Goal: Task Accomplishment & Management: Complete application form

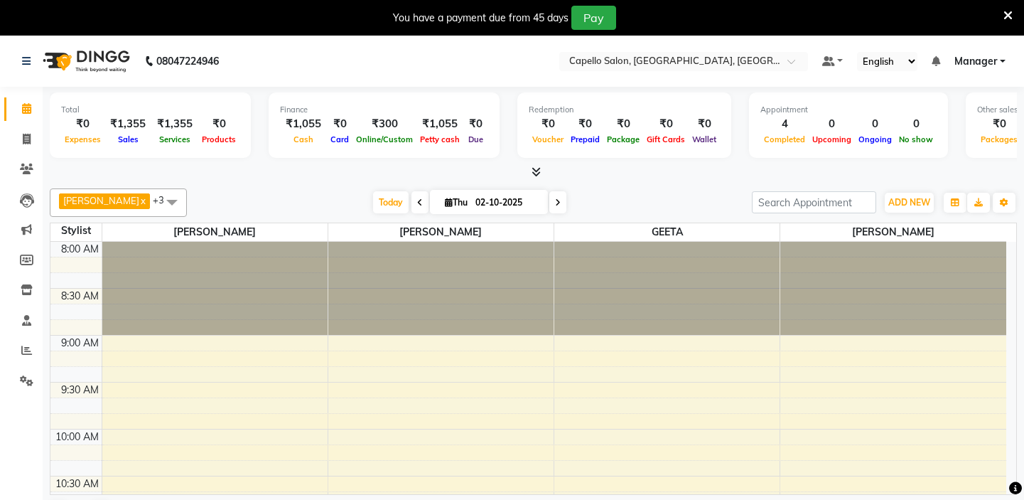
scroll to position [36, 0]
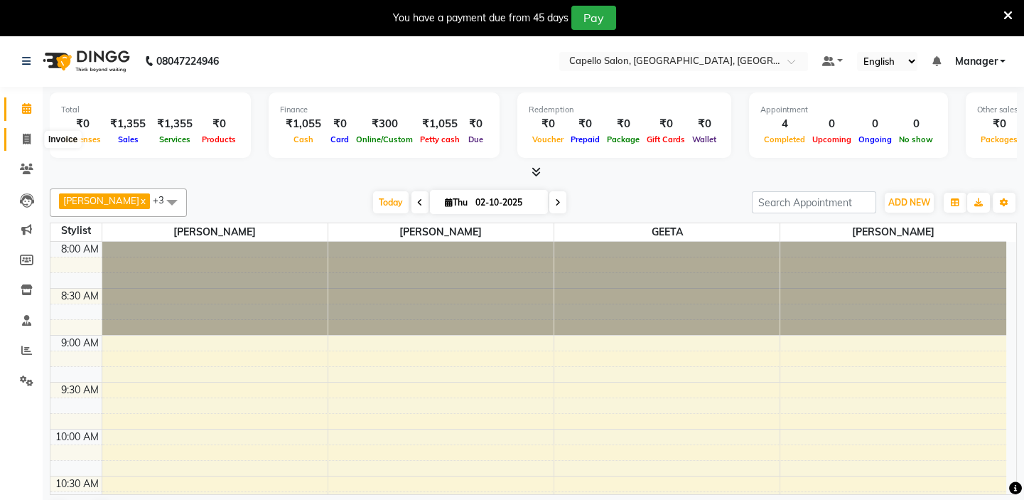
click at [23, 142] on icon at bounding box center [27, 139] width 8 height 11
select select "service"
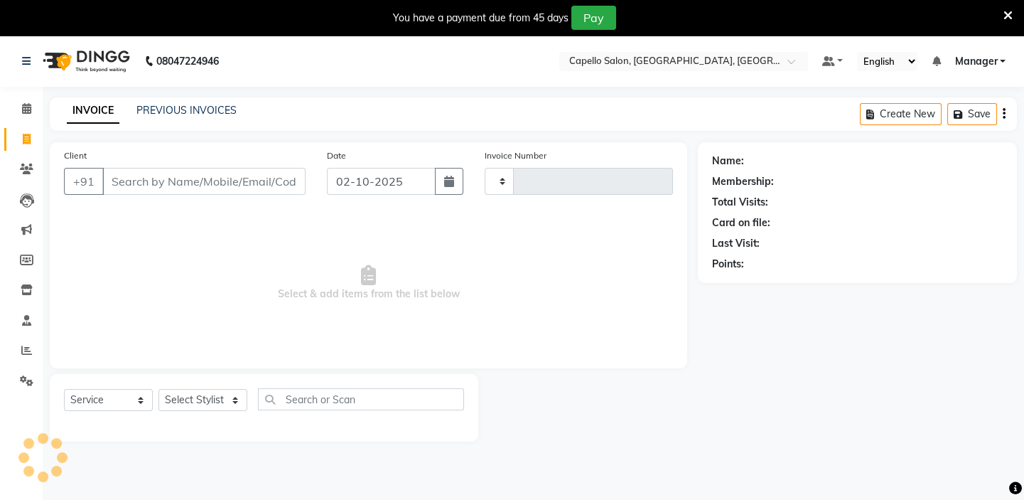
type input "1979"
select select "4763"
click at [146, 103] on div "PREVIOUS INVOICES" at bounding box center [186, 110] width 100 height 15
click at [139, 108] on link "PREVIOUS INVOICES" at bounding box center [186, 110] width 100 height 13
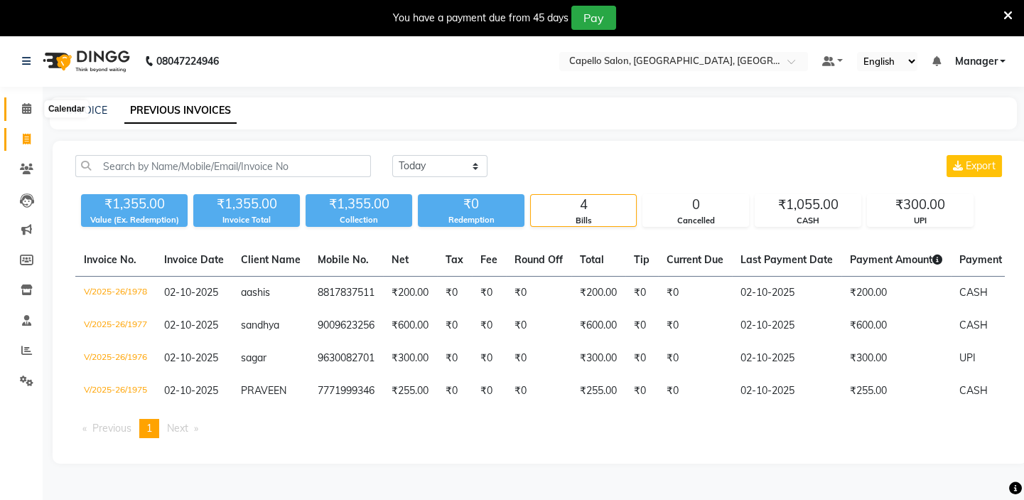
click at [22, 114] on span at bounding box center [26, 109] width 25 height 16
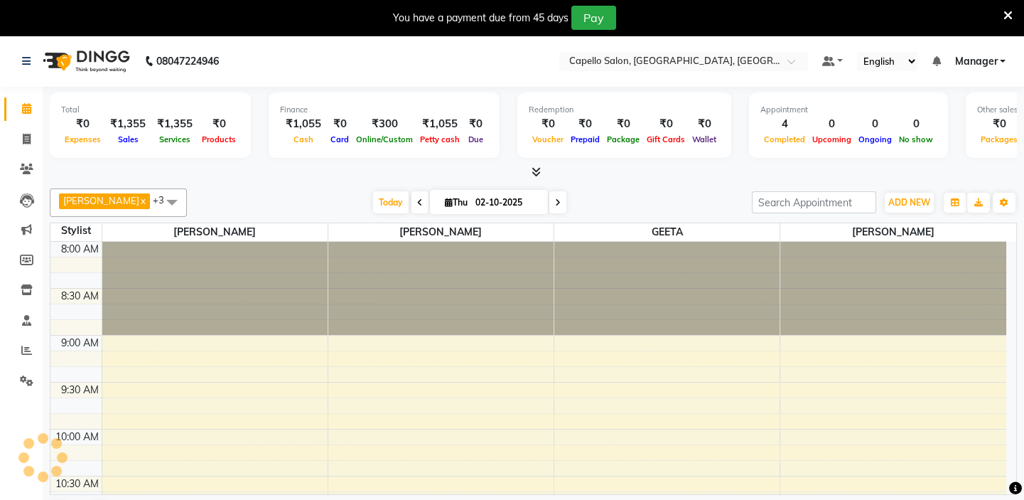
click at [535, 172] on icon at bounding box center [536, 171] width 9 height 11
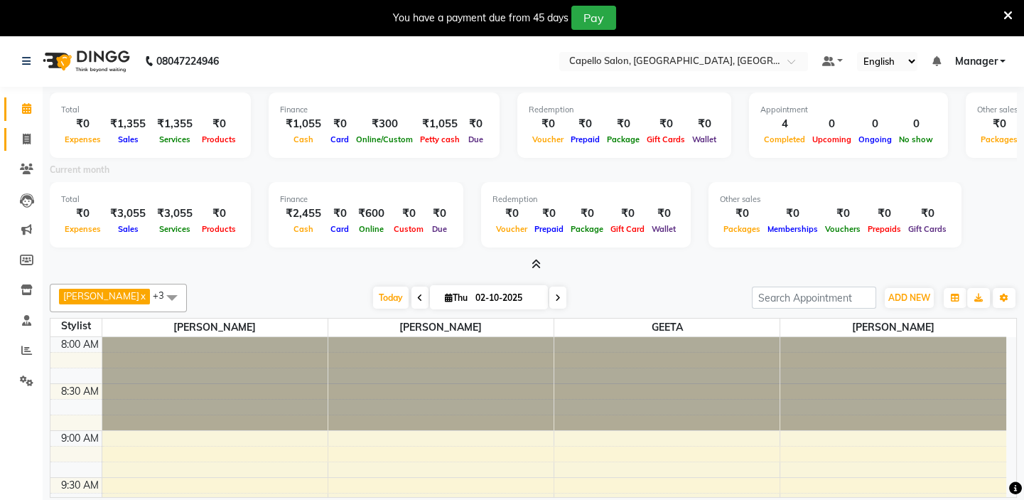
click at [28, 134] on icon at bounding box center [27, 139] width 8 height 11
select select "service"
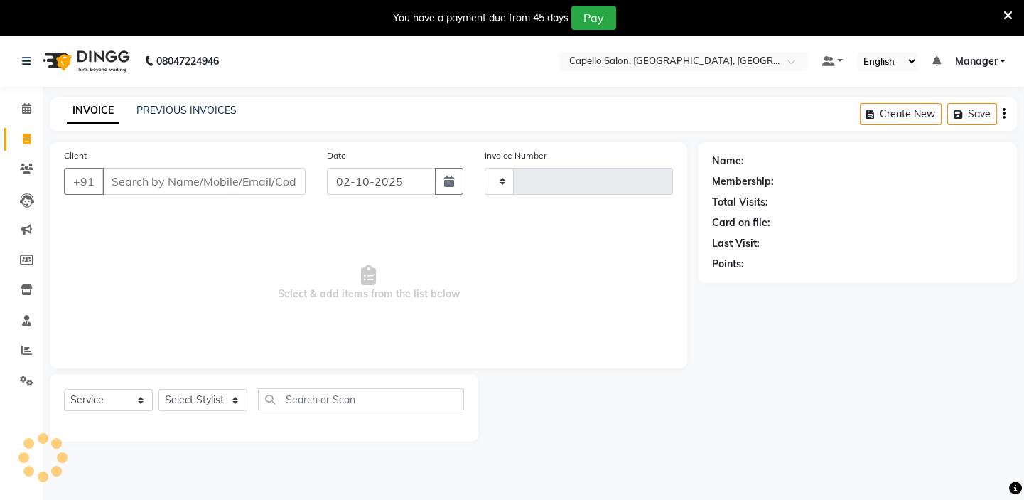
type input "1979"
select select "4763"
click at [175, 105] on link "PREVIOUS INVOICES" at bounding box center [186, 110] width 100 height 13
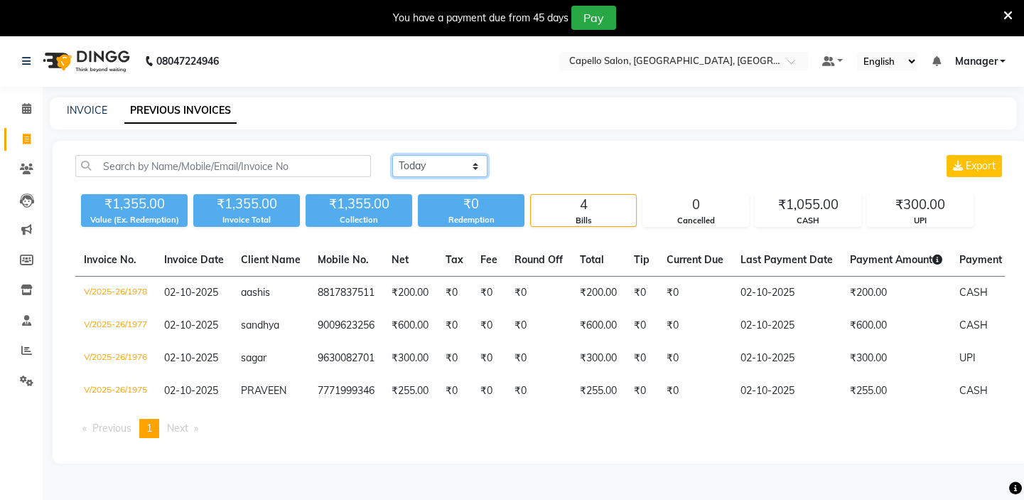
click at [475, 159] on select "Today Yesterday Custom Range" at bounding box center [439, 166] width 95 height 22
select select "range"
click at [392, 155] on select "Today Yesterday Custom Range" at bounding box center [439, 166] width 95 height 22
click at [486, 163] on select "Today Yesterday Custom Range" at bounding box center [445, 167] width 107 height 22
click at [468, 162] on select "Today Yesterday Custom Range" at bounding box center [445, 167] width 107 height 22
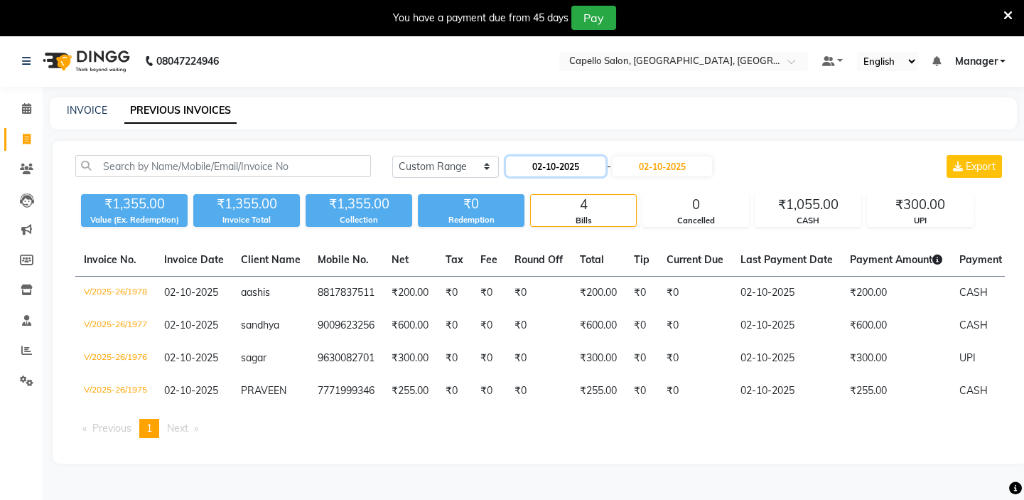
click at [549, 159] on input "02-10-2025" at bounding box center [555, 166] width 99 height 20
select select "10"
select select "2025"
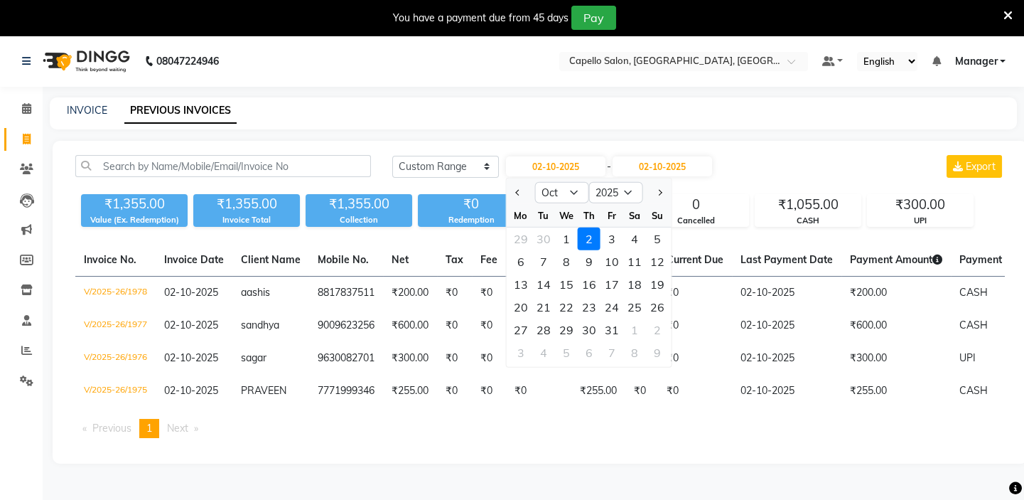
click at [564, 235] on div "1" at bounding box center [566, 238] width 23 height 23
type input "01-10-2025"
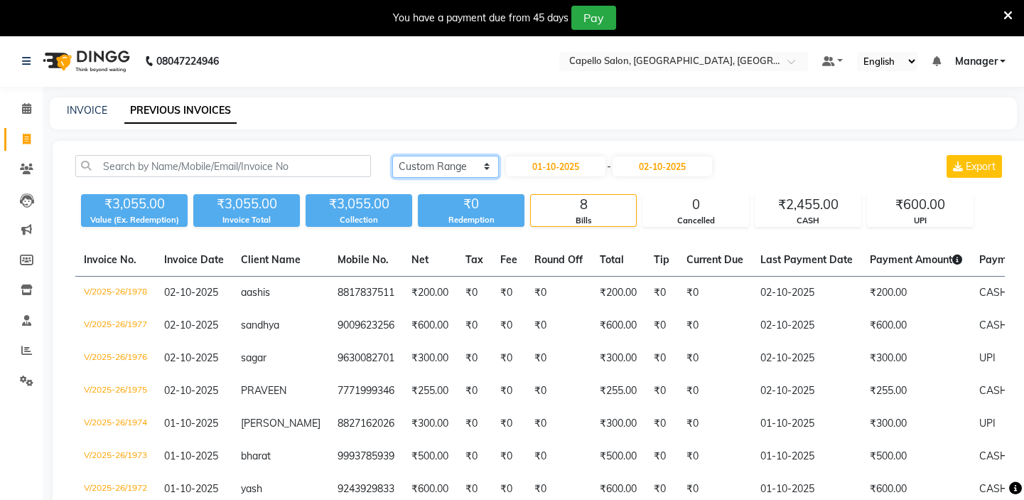
click at [485, 163] on select "Today Yesterday Custom Range" at bounding box center [445, 167] width 107 height 22
click at [392, 156] on select "Today Yesterday Custom Range" at bounding box center [445, 167] width 107 height 22
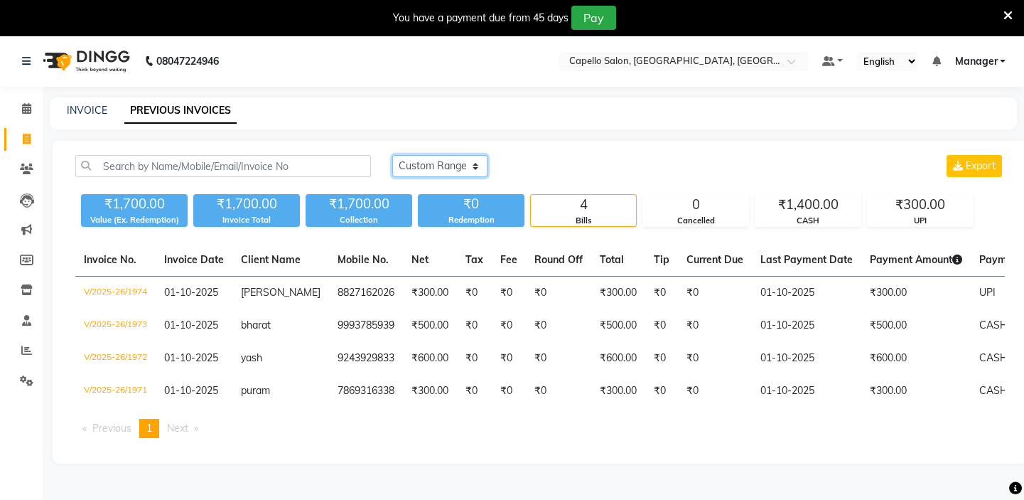
click at [475, 163] on select "Today Yesterday Custom Range" at bounding box center [439, 166] width 95 height 22
click at [392, 155] on select "Today Yesterday Custom Range" at bounding box center [439, 166] width 95 height 22
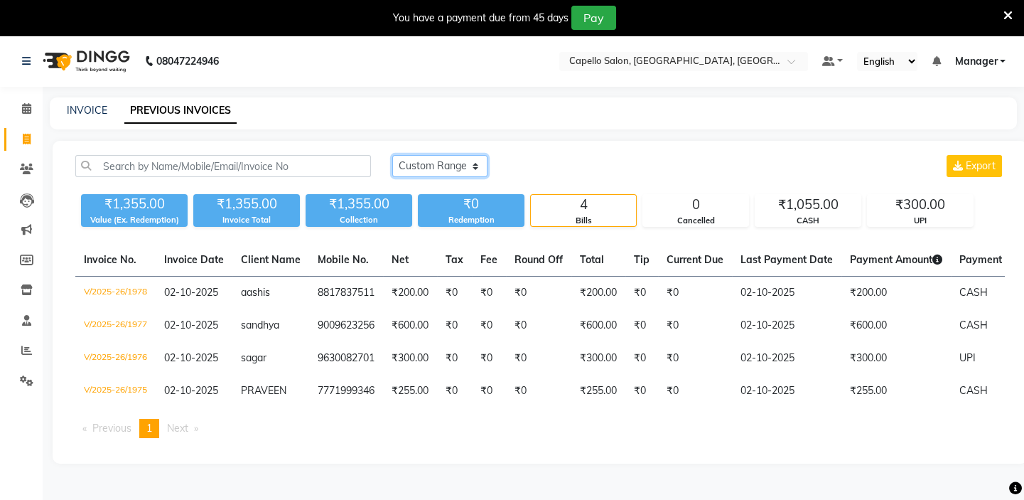
click at [475, 163] on select "Today Yesterday Custom Range" at bounding box center [439, 166] width 95 height 22
select select "range"
click at [392, 155] on select "Today Yesterday Custom Range" at bounding box center [439, 166] width 95 height 22
click at [551, 165] on input "02-10-2025" at bounding box center [555, 166] width 99 height 20
select select "10"
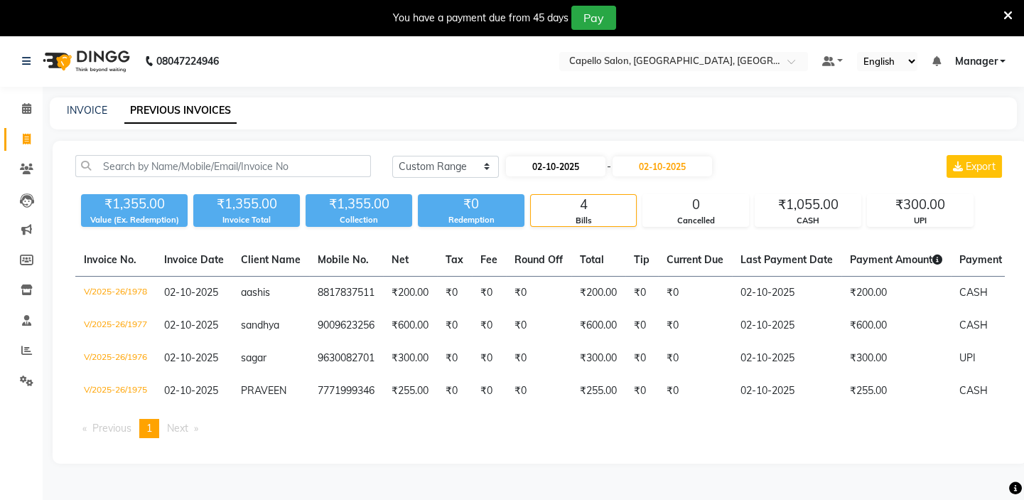
select select "2025"
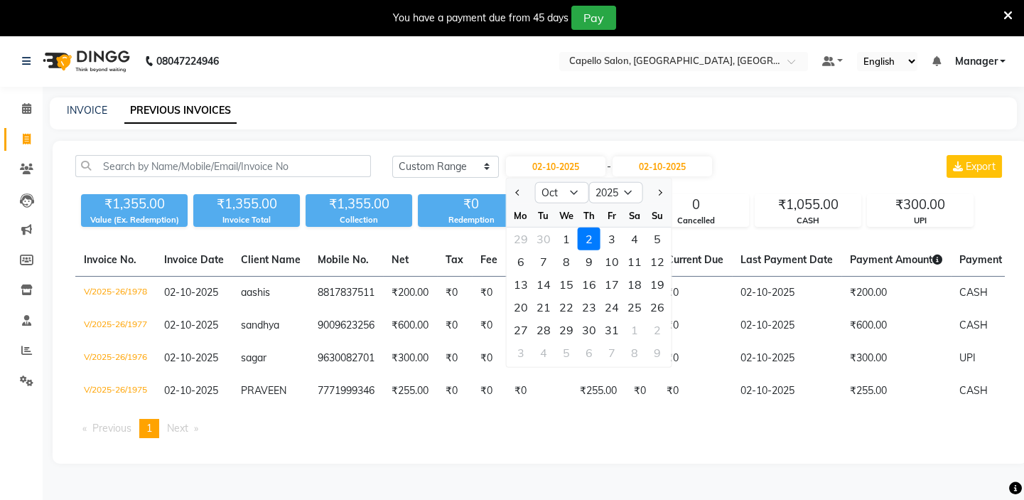
click at [586, 136] on main "INVOICE PREVIOUS INVOICES Today Yesterday Custom Range 02-10-2025 Jan Feb Mar A…" at bounding box center [533, 290] width 981 height 387
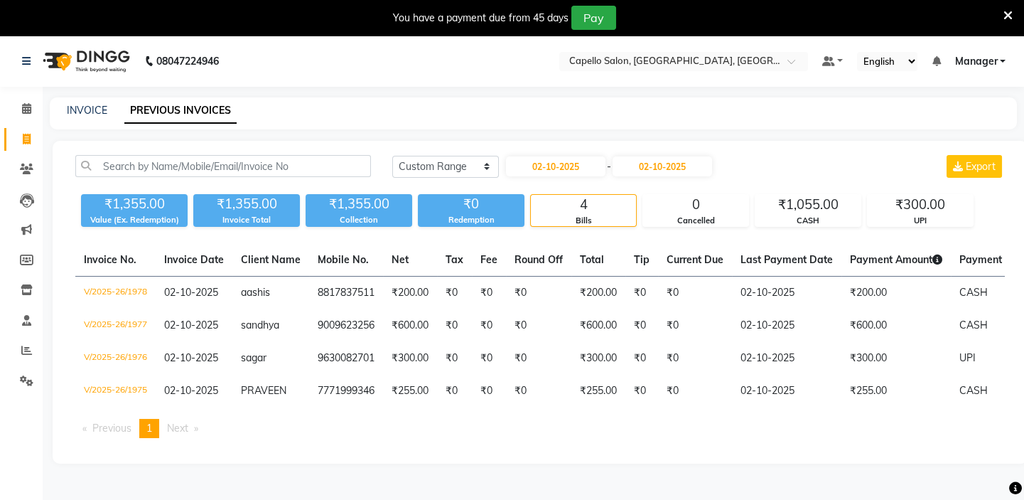
click at [412, 143] on div "Today Yesterday Custom Range 02-10-2025 - 02-10-2025 Export ₹1,355.00 Value (Ex…" at bounding box center [540, 302] width 975 height 323
click at [77, 100] on div "INVOICE PREVIOUS INVOICES" at bounding box center [533, 113] width 967 height 32
click at [78, 107] on link "INVOICE" at bounding box center [87, 110] width 41 height 13
select select "service"
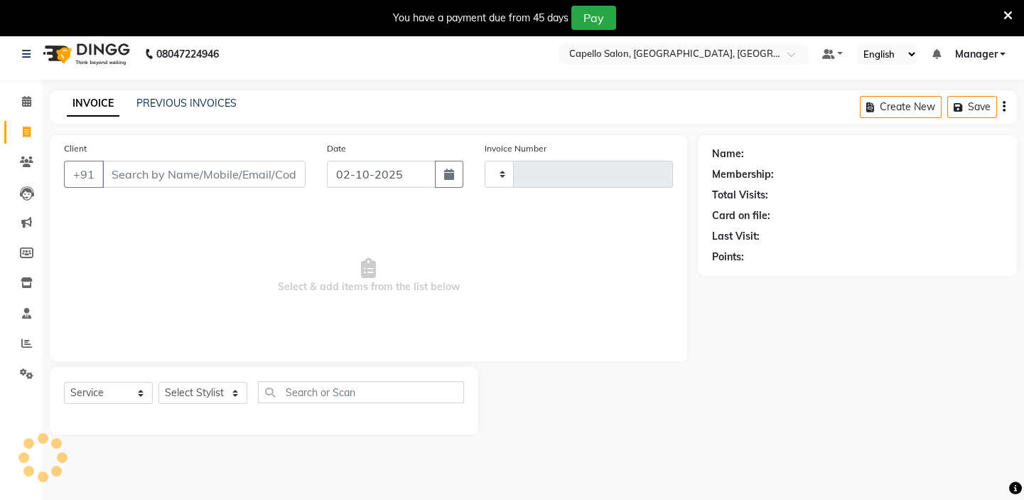
type input "1979"
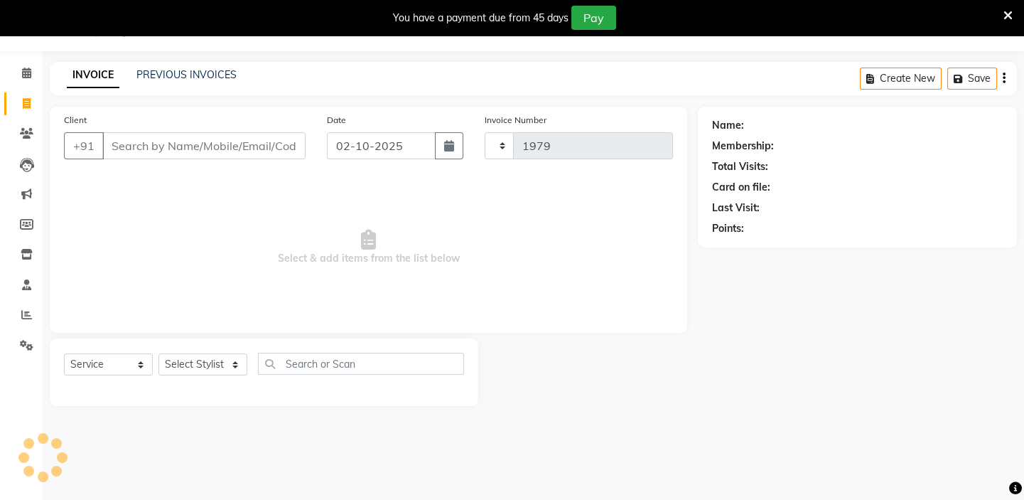
select select "4763"
click at [28, 69] on icon at bounding box center [26, 73] width 9 height 11
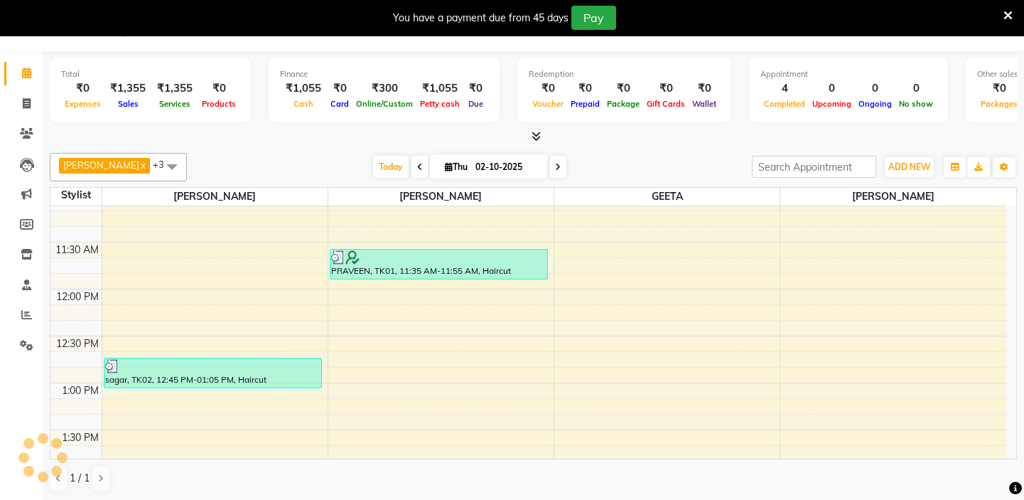
scroll to position [323, 0]
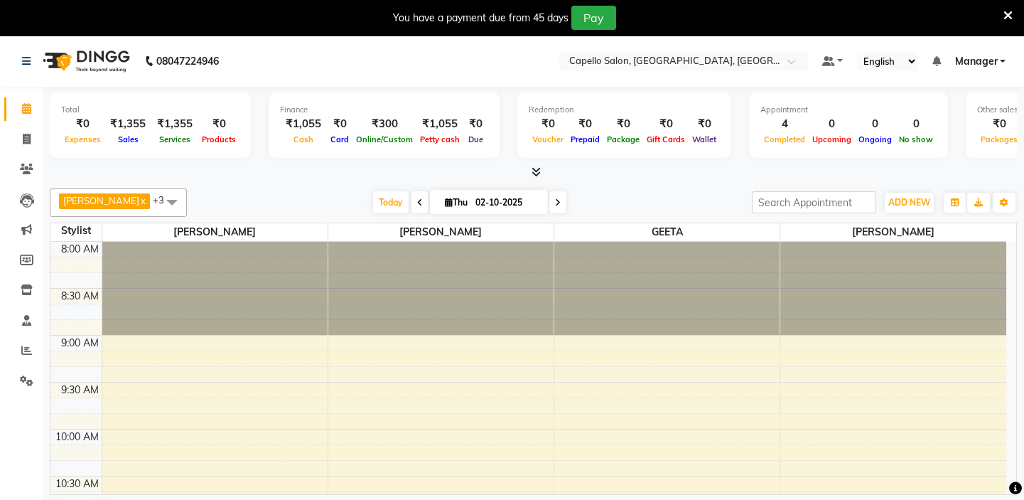
click at [539, 174] on icon at bounding box center [536, 171] width 9 height 11
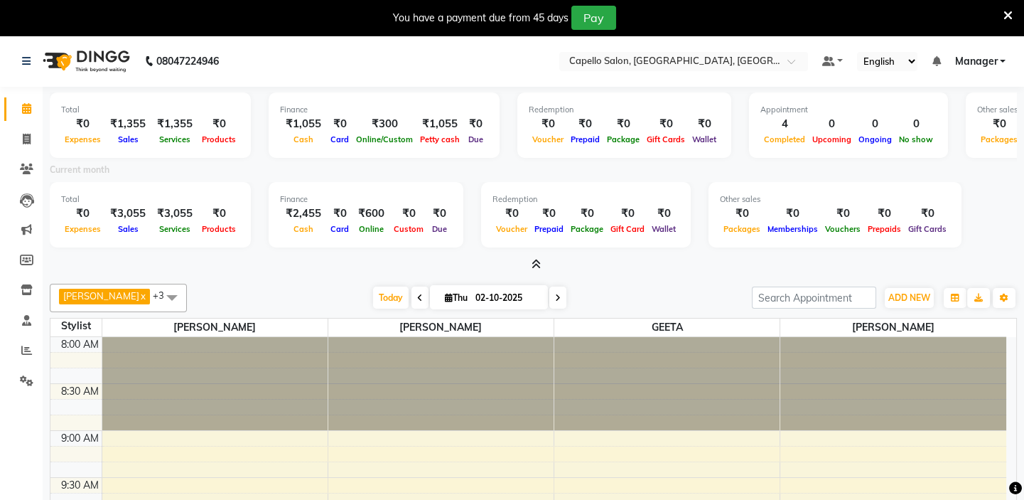
click at [538, 261] on icon at bounding box center [536, 264] width 9 height 11
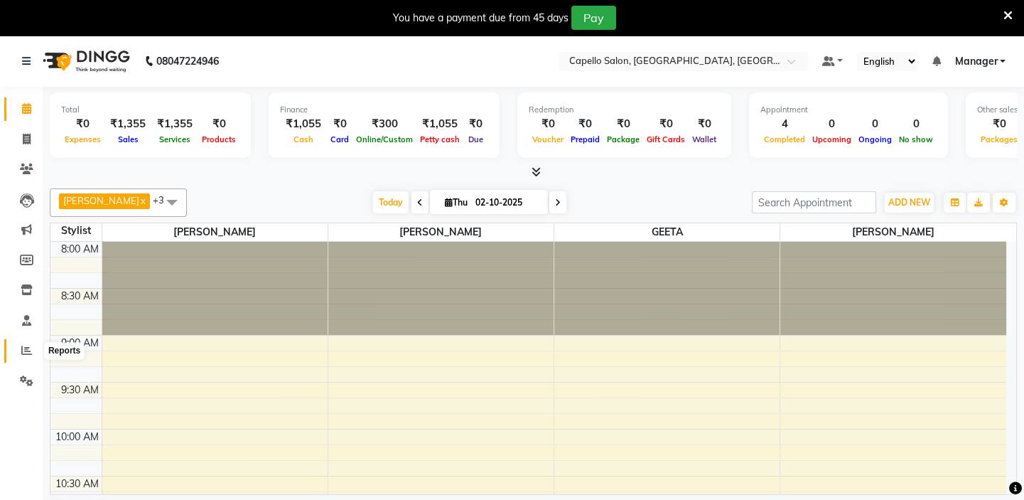
click at [28, 349] on icon at bounding box center [26, 350] width 11 height 11
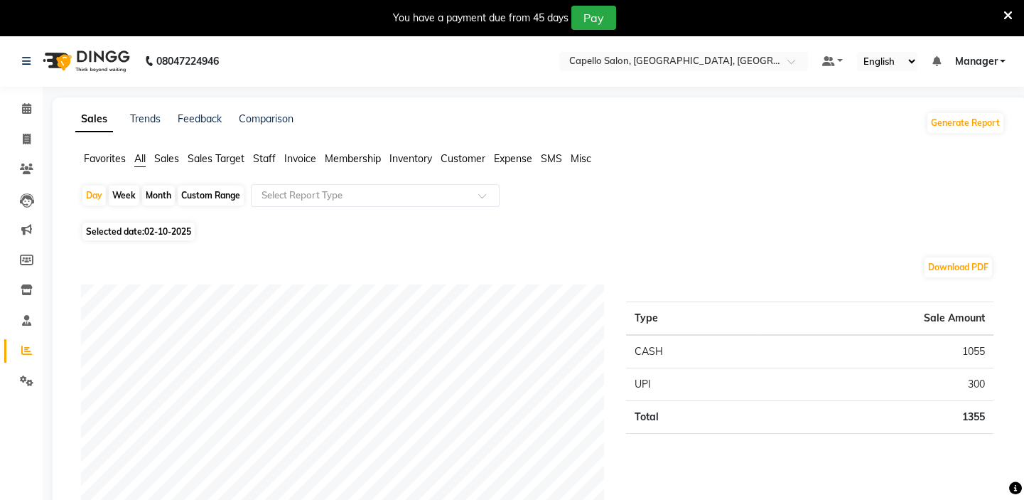
click at [510, 156] on span "Expense" at bounding box center [513, 158] width 38 height 13
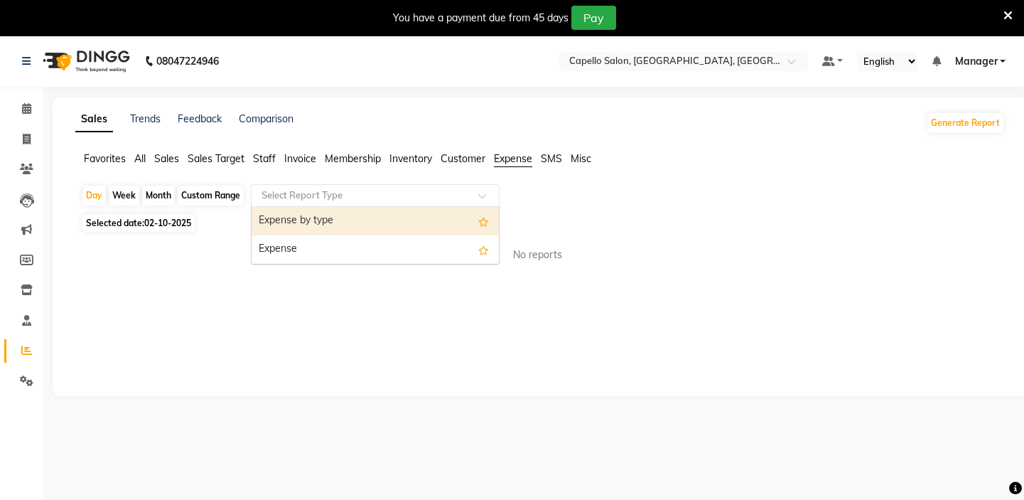
click at [320, 188] on input "text" at bounding box center [361, 195] width 205 height 14
click at [303, 222] on div "Expense by type" at bounding box center [375, 221] width 247 height 28
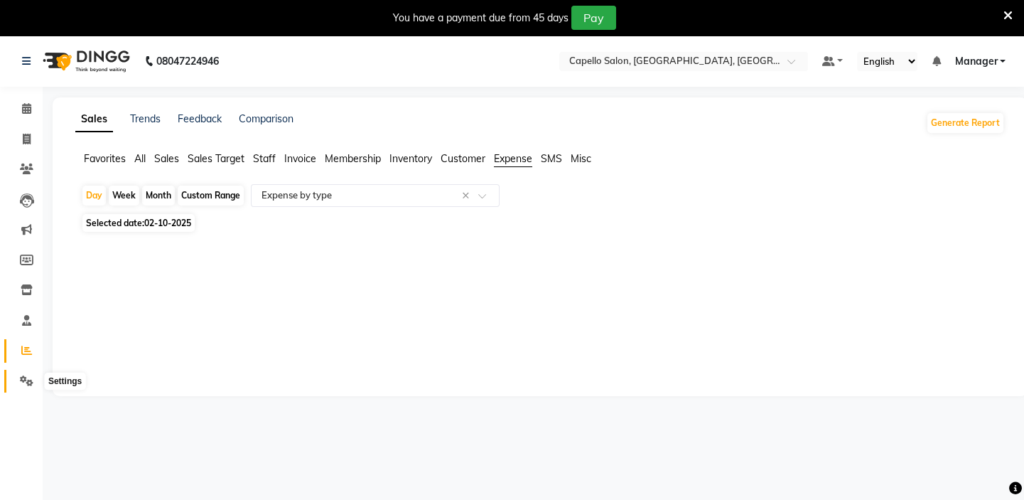
click at [27, 377] on icon at bounding box center [27, 380] width 14 height 11
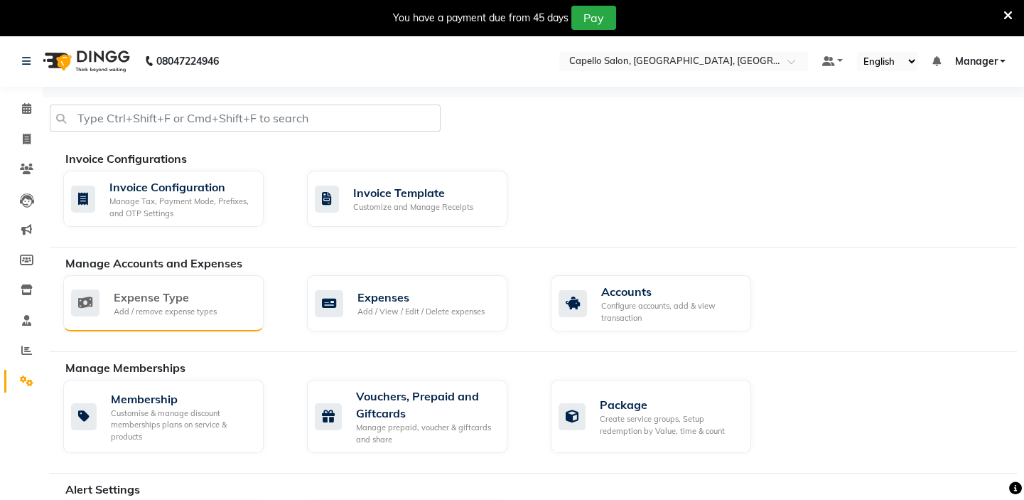
click at [173, 318] on div "Expense Type Add / remove expense types" at bounding box center [163, 303] width 200 height 56
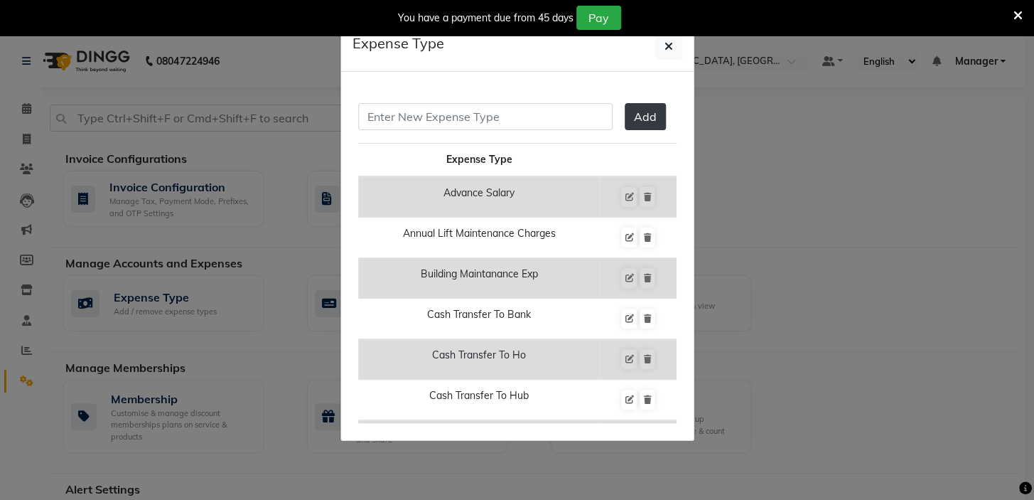
click at [14, 103] on ngb-modal-window "Expense Type Add Expense Type Advance Salary Annual Lift Maintenance Charges Bu…" at bounding box center [517, 250] width 1034 height 500
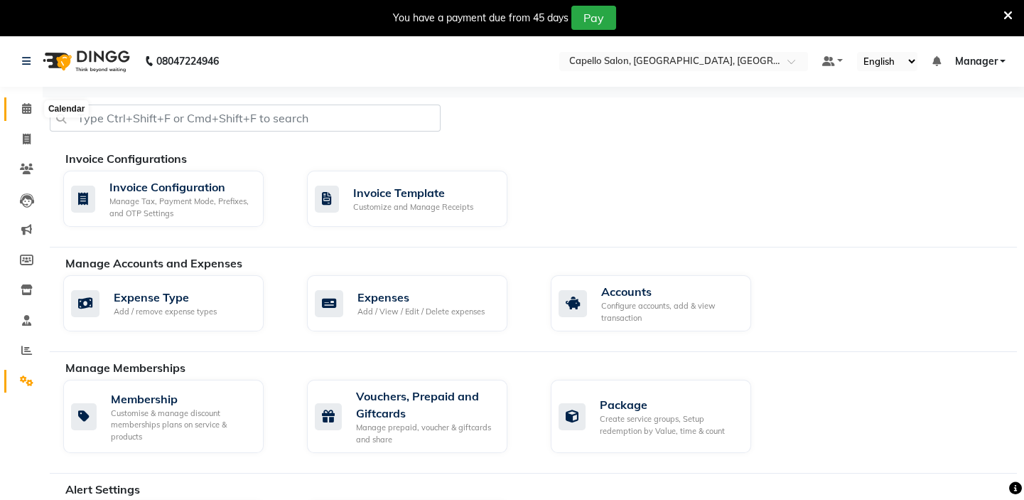
click at [24, 104] on icon at bounding box center [26, 108] width 9 height 11
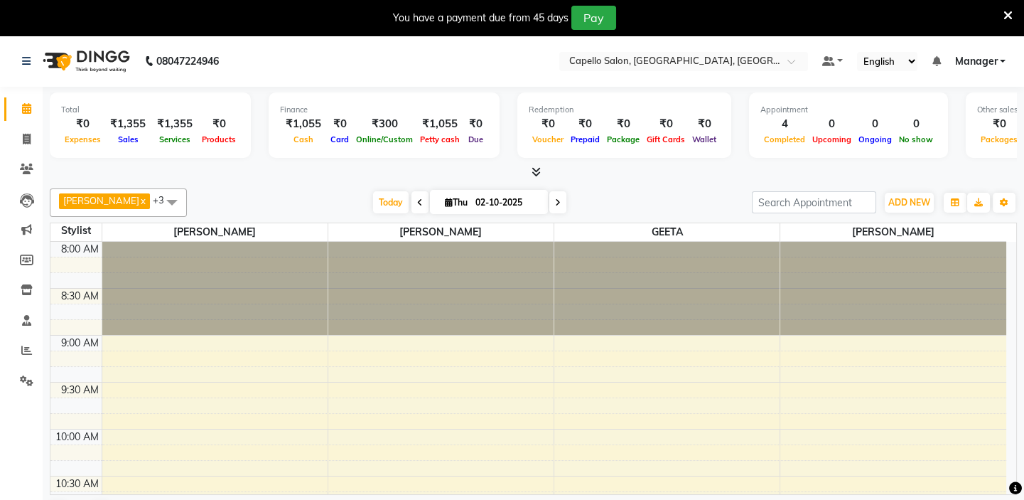
click at [68, 142] on span "Expenses" at bounding box center [82, 139] width 43 height 10
click at [81, 134] on span "Expenses" at bounding box center [82, 139] width 43 height 10
click at [81, 134] on div "Expenses" at bounding box center [82, 138] width 43 height 15
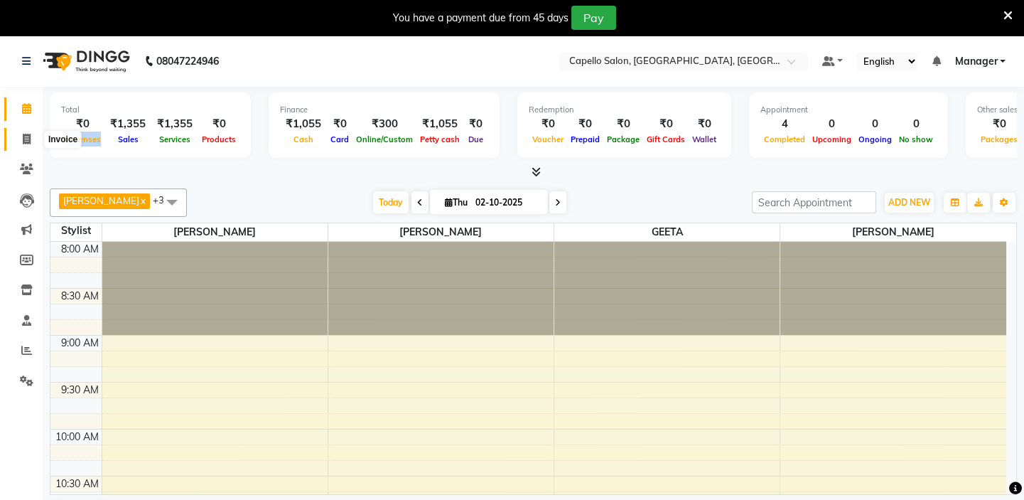
click at [28, 138] on icon at bounding box center [27, 139] width 8 height 11
select select "service"
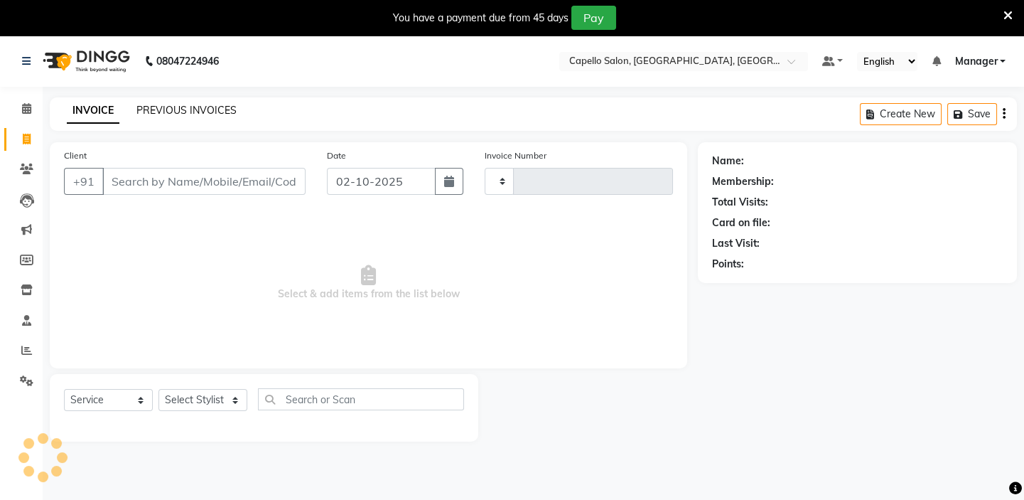
click at [158, 110] on link "PREVIOUS INVOICES" at bounding box center [186, 110] width 100 height 13
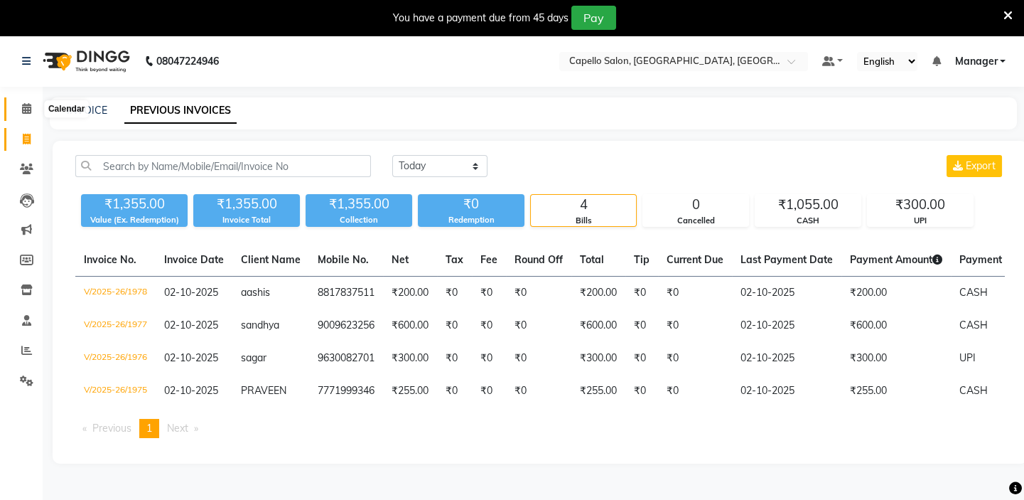
click at [33, 109] on span at bounding box center [26, 109] width 25 height 16
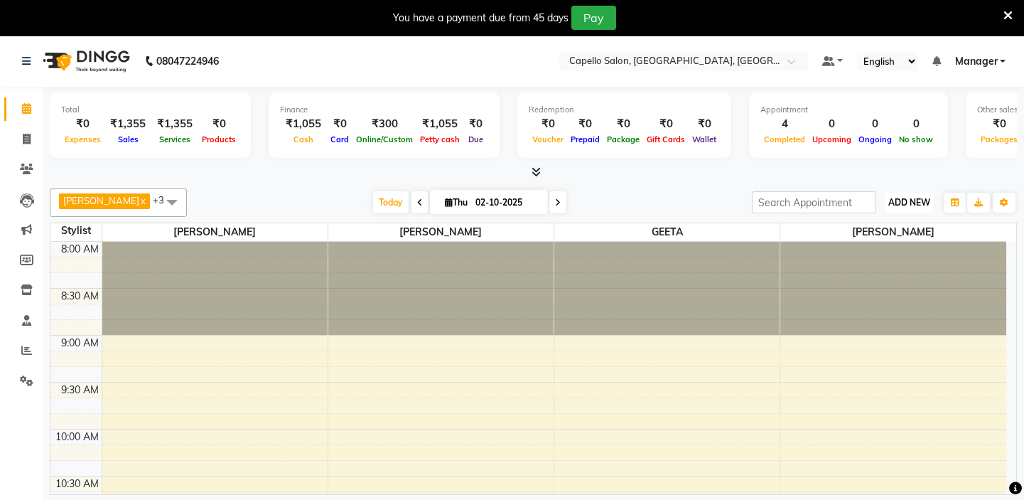
click at [903, 200] on span "ADD NEW" at bounding box center [909, 202] width 42 height 11
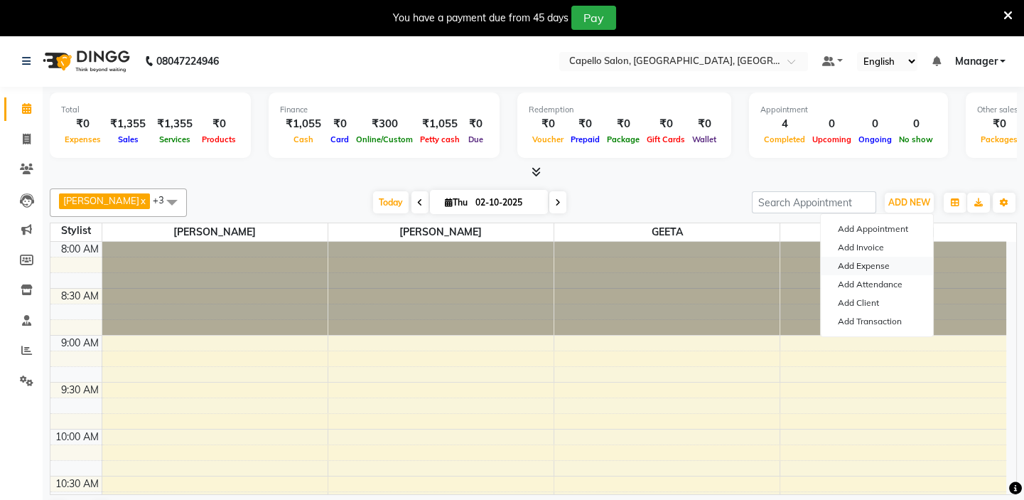
click at [864, 264] on link "Add Expense" at bounding box center [877, 266] width 112 height 18
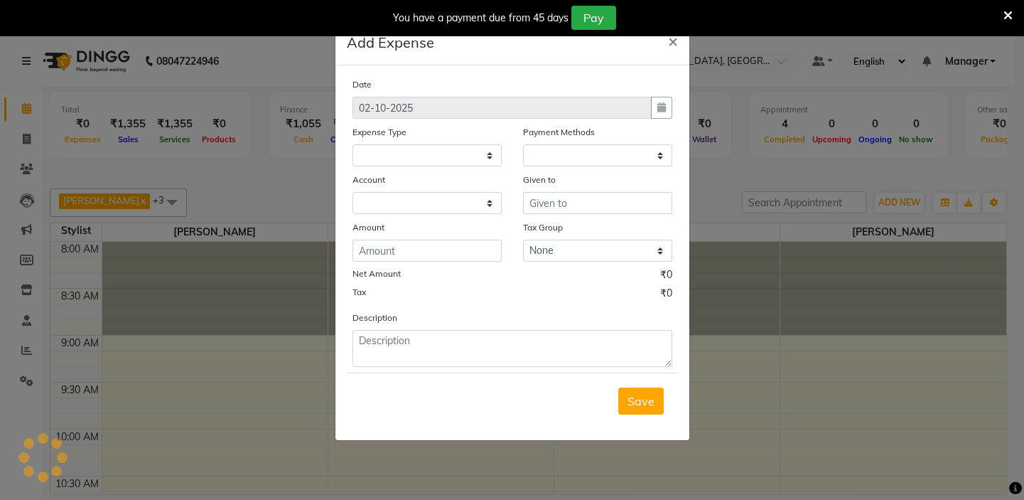
select select
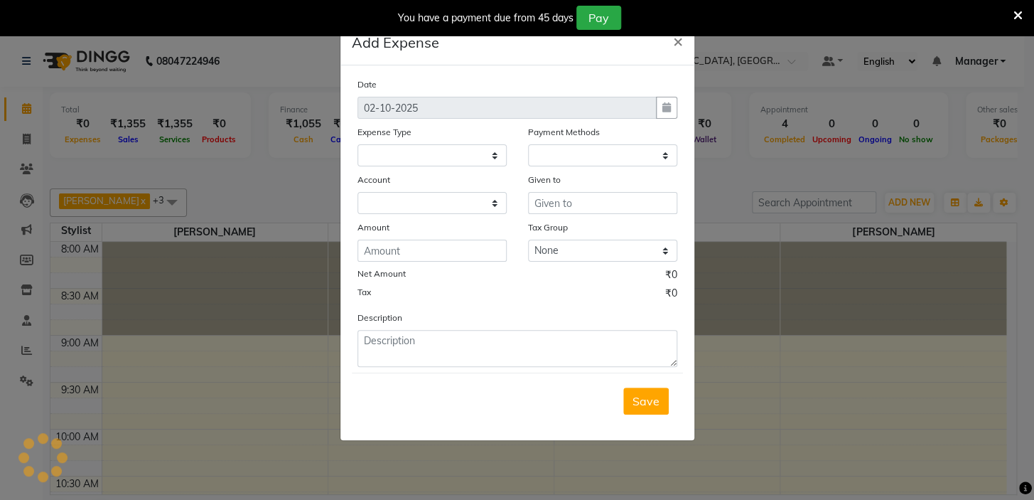
select select "1"
select select "3609"
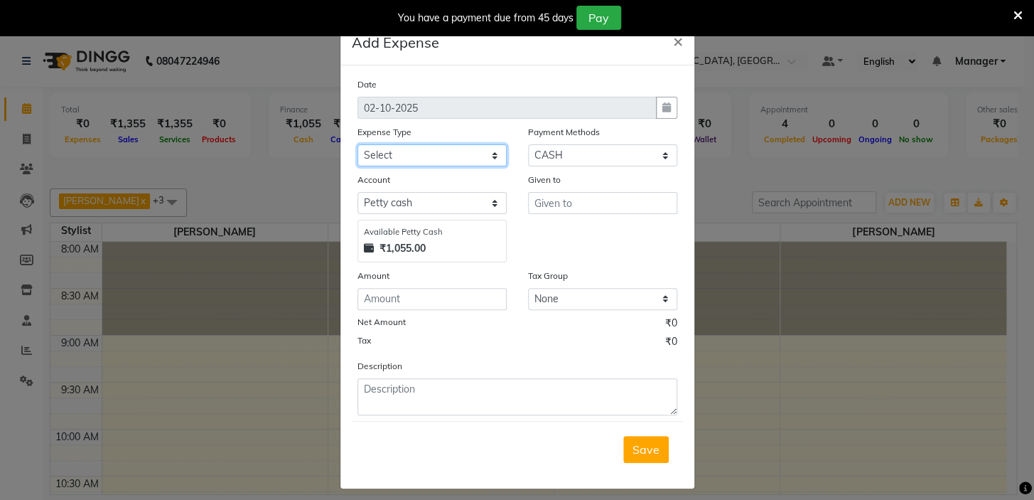
click at [404, 153] on select "Select Advance Salary Annual Lift Maintenance Charges BUILDING MAINTANANCE EXP …" at bounding box center [431, 155] width 149 height 22
select select "1466"
click at [357, 145] on select "Select Advance Salary Annual Lift Maintenance Charges BUILDING MAINTANANCE EXP …" at bounding box center [431, 155] width 149 height 22
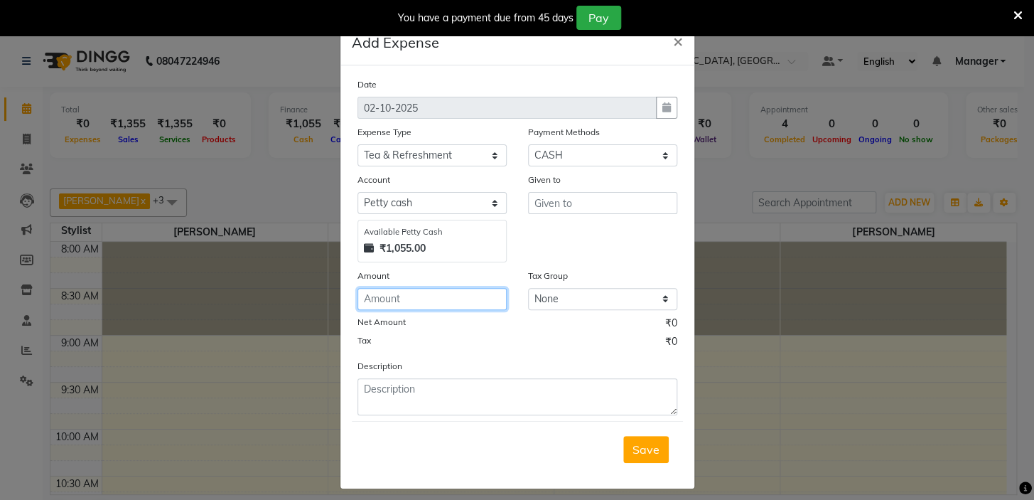
click at [389, 298] on input "number" at bounding box center [431, 299] width 149 height 22
type input "70"
click at [442, 345] on div "Tax ₹0" at bounding box center [517, 343] width 320 height 18
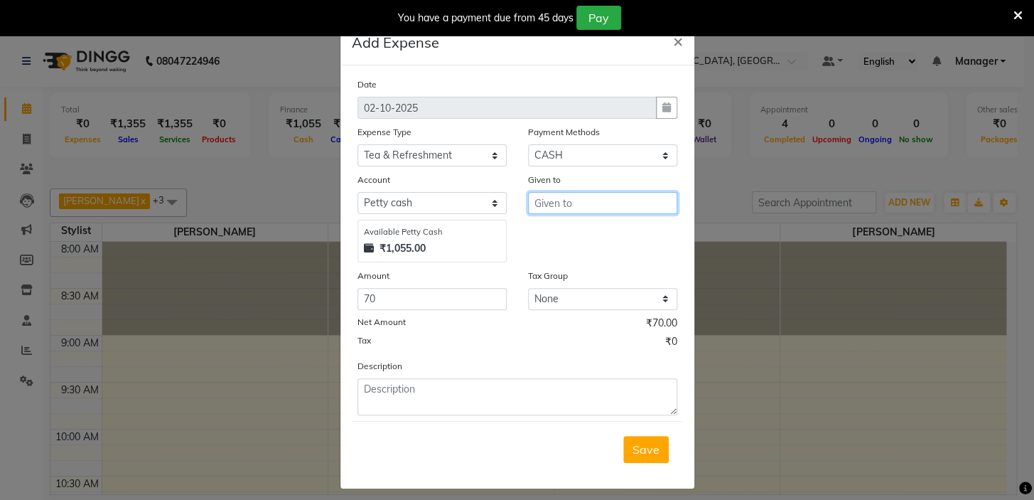
click at [561, 201] on input "text" at bounding box center [602, 203] width 149 height 22
click at [550, 235] on span "Ad" at bounding box center [554, 234] width 16 height 14
type input "Admin"
click at [402, 196] on select "Select [PERSON_NAME] cash Default account" at bounding box center [431, 203] width 149 height 22
click at [357, 193] on select "Select [PERSON_NAME] cash Default account" at bounding box center [431, 203] width 149 height 22
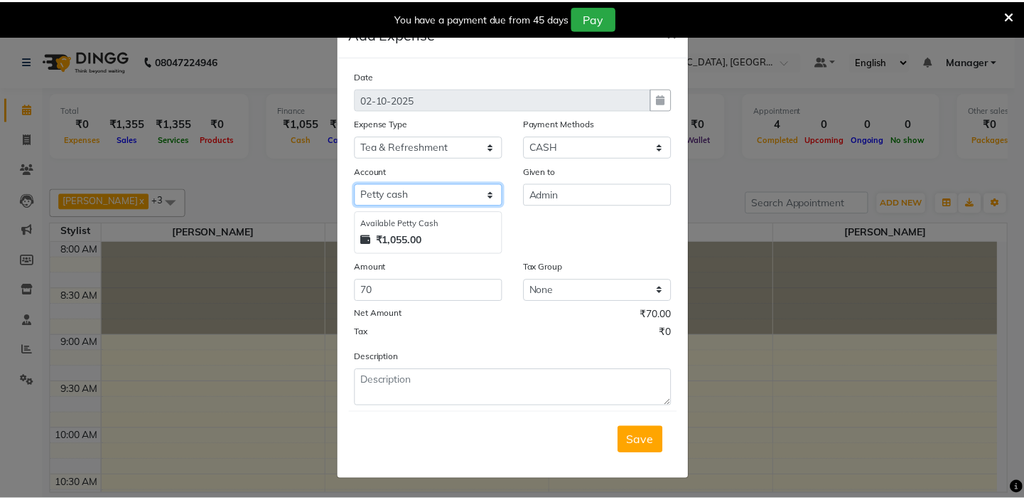
scroll to position [11, 0]
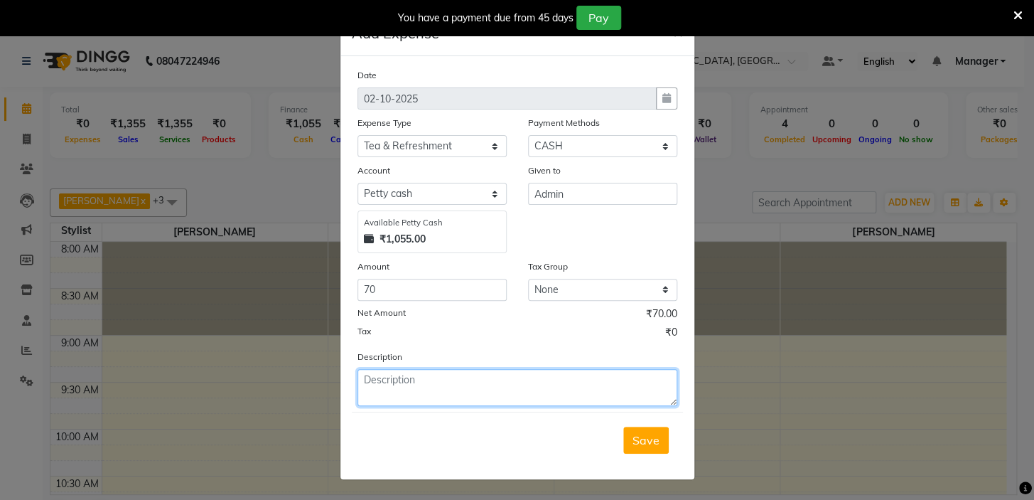
click at [411, 379] on textarea at bounding box center [517, 387] width 320 height 37
type textarea "tea"
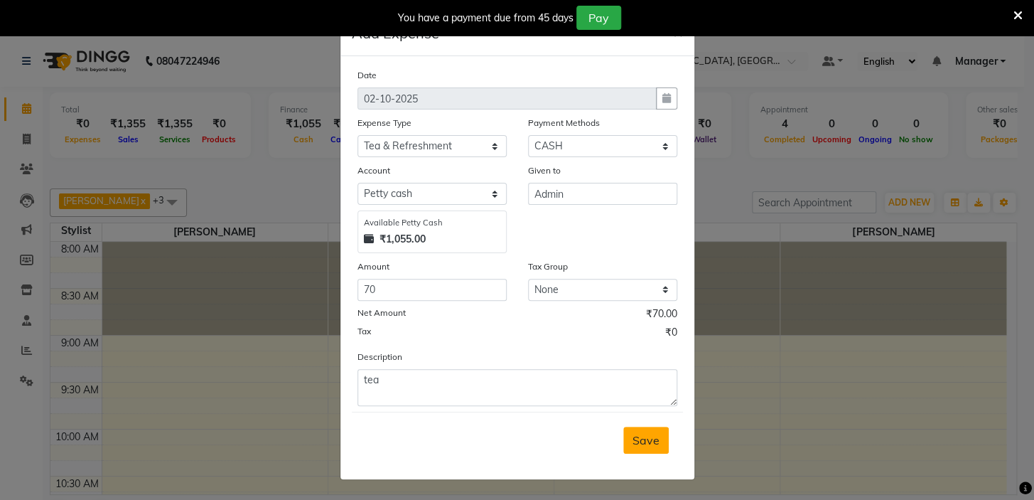
click at [653, 451] on button "Save" at bounding box center [645, 439] width 45 height 27
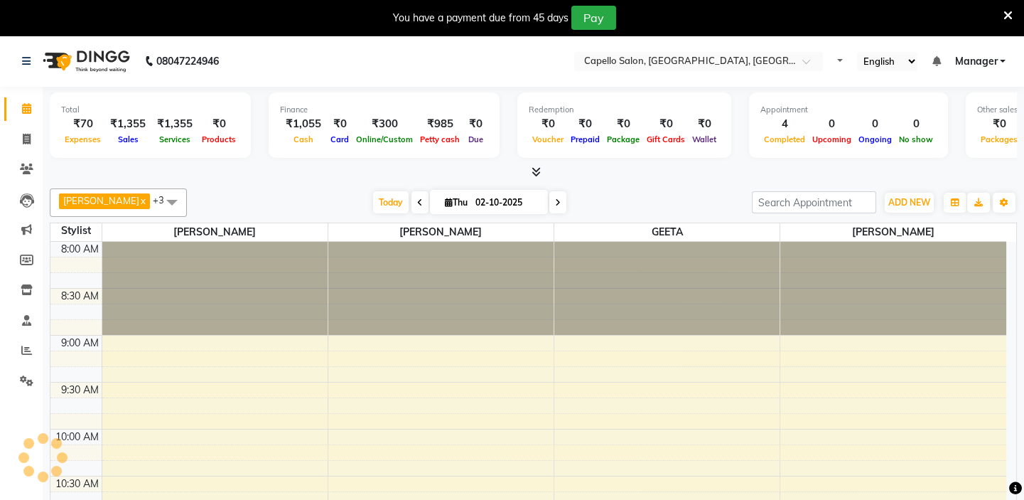
select select "en"
